Goal: Information Seeking & Learning: Learn about a topic

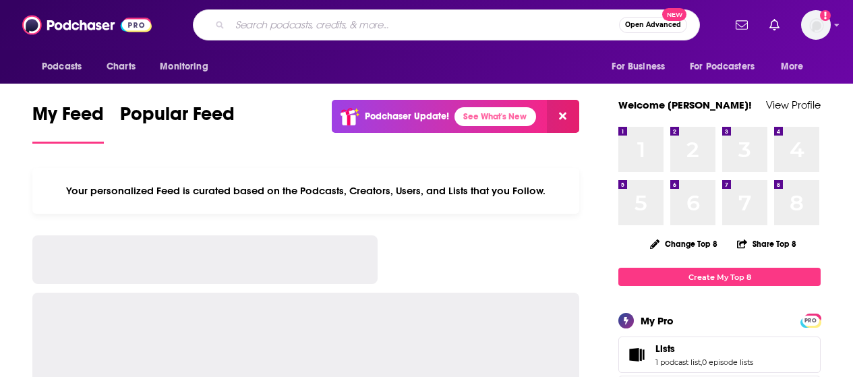
click at [322, 28] on input "Search podcasts, credits, & more..." at bounding box center [424, 25] width 389 height 22
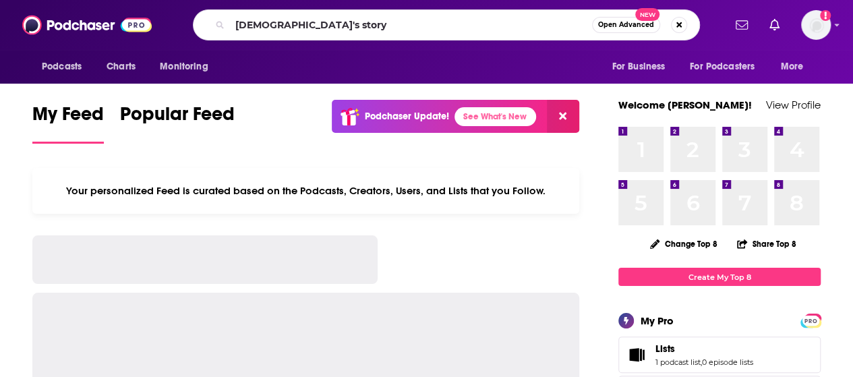
type input "[DEMOGRAPHIC_DATA]'s story"
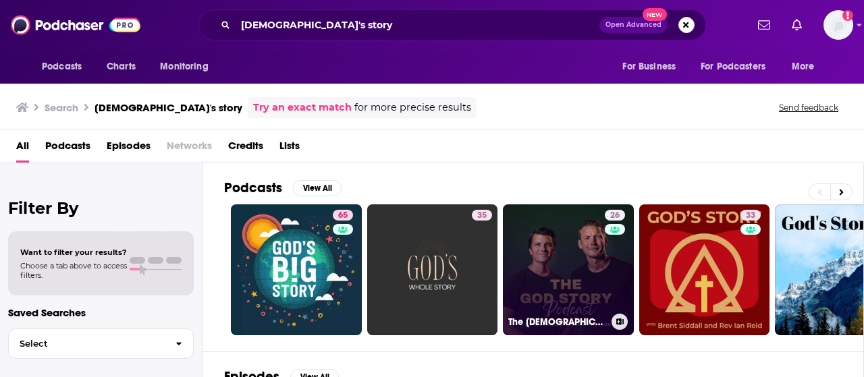
click at [559, 288] on link "26 The [DEMOGRAPHIC_DATA] Story" at bounding box center [568, 269] width 131 height 131
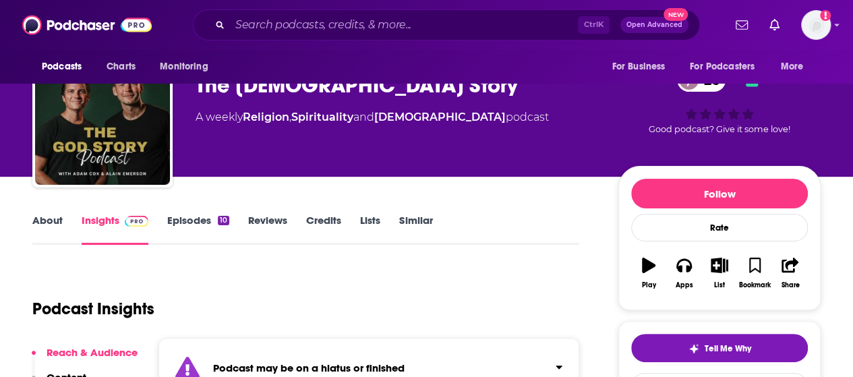
scroll to position [36, 0]
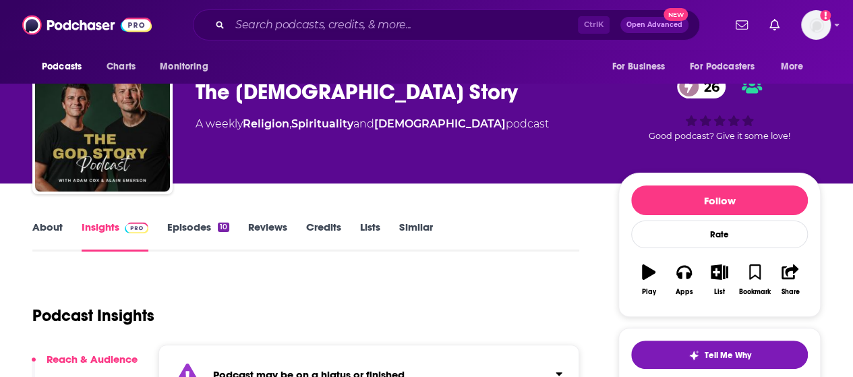
click at [48, 225] on link "About" at bounding box center [47, 236] width 30 height 31
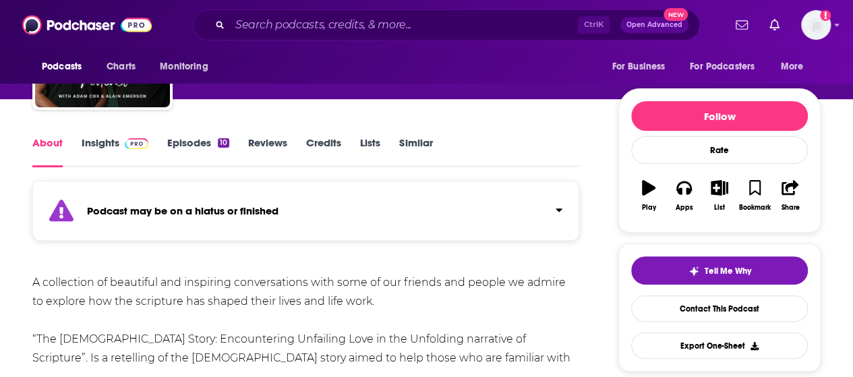
scroll to position [142, 0]
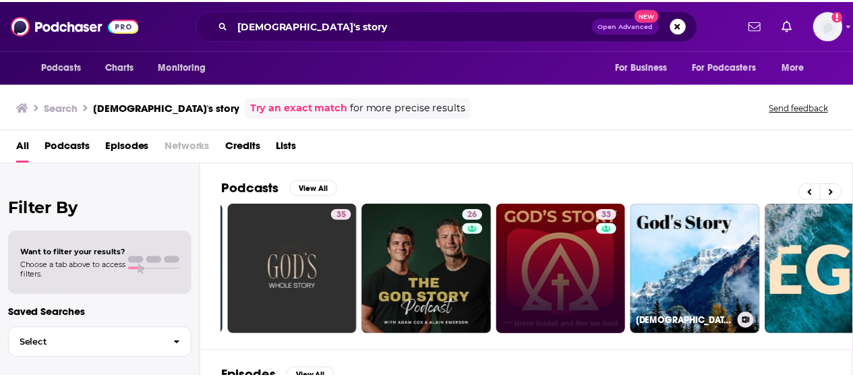
scroll to position [0, 137]
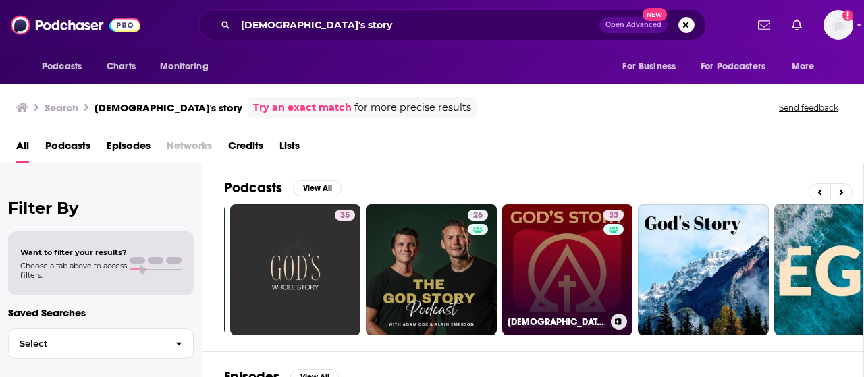
click at [558, 289] on link "33 [DEMOGRAPHIC_DATA]‘s Story Podcast" at bounding box center [567, 269] width 131 height 131
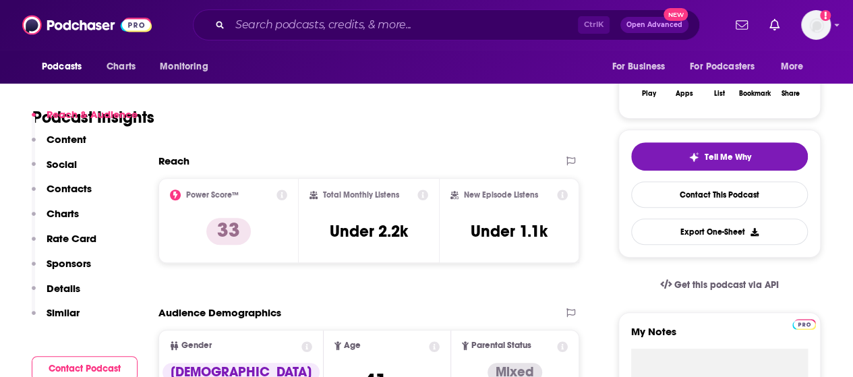
scroll to position [412, 0]
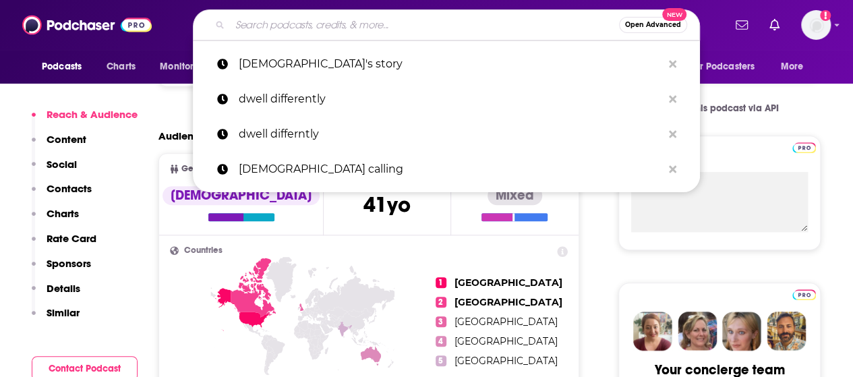
click at [425, 31] on input "Search podcasts, credits, & more..." at bounding box center [424, 25] width 389 height 22
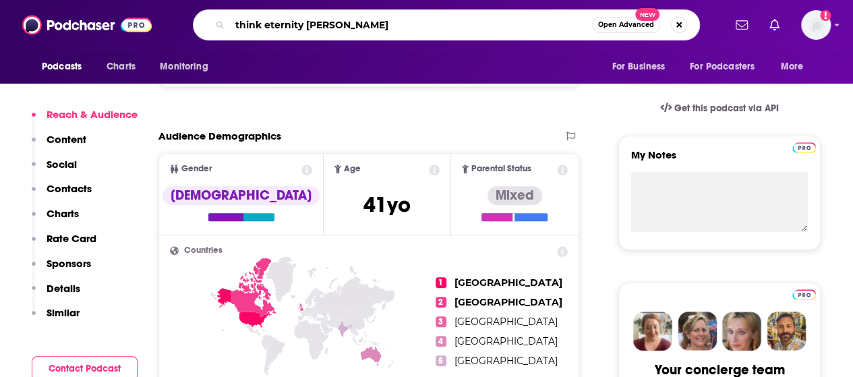
type input "think eternity [PERSON_NAME]"
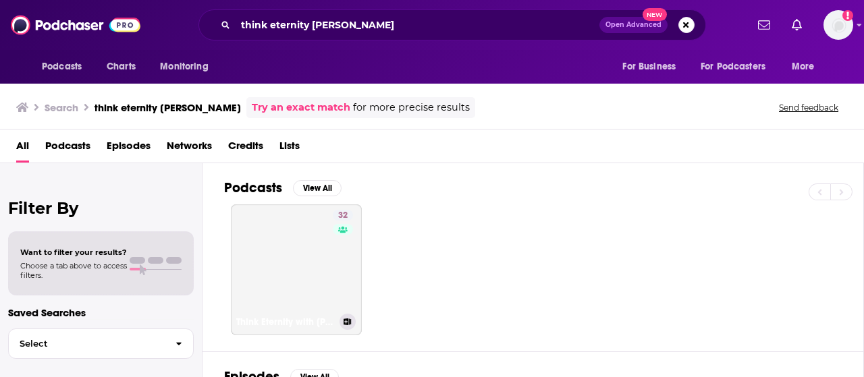
click at [317, 257] on link "32 Think Eternity with [PERSON_NAME]" at bounding box center [296, 269] width 131 height 131
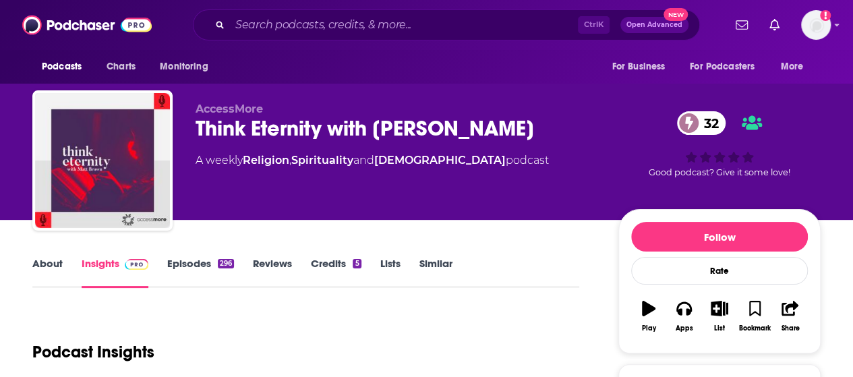
scroll to position [268, 0]
